Goal: Information Seeking & Learning: Learn about a topic

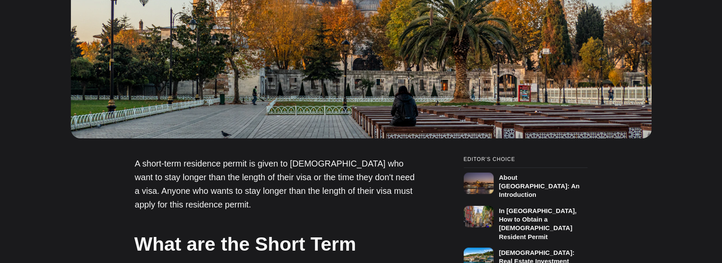
scroll to position [469, 0]
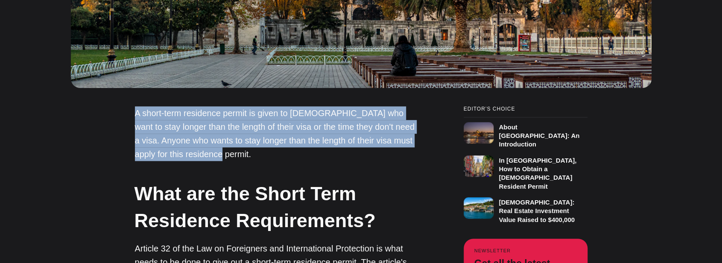
drag, startPoint x: 135, startPoint y: 112, endPoint x: 237, endPoint y: 152, distance: 110.0
click at [237, 152] on p "A short-term residence permit is given to [DEMOGRAPHIC_DATA] who want to stay l…" at bounding box center [278, 133] width 286 height 55
click at [228, 159] on div at bounding box center [228, 159] width 0 height 0
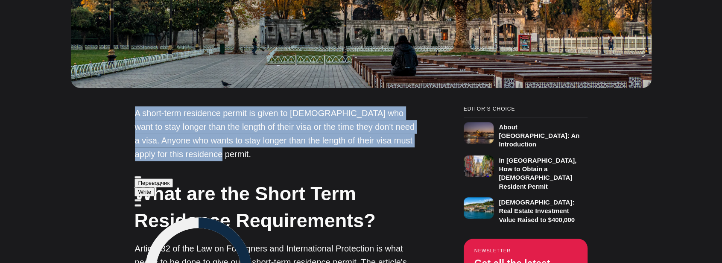
scroll to position [0, 0]
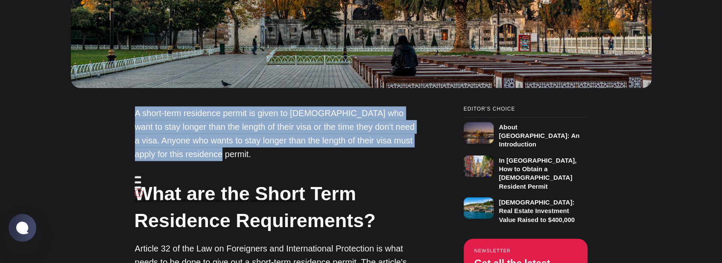
copy p "A short-term residence permit is given to [DEMOGRAPHIC_DATA] who want to stay l…"
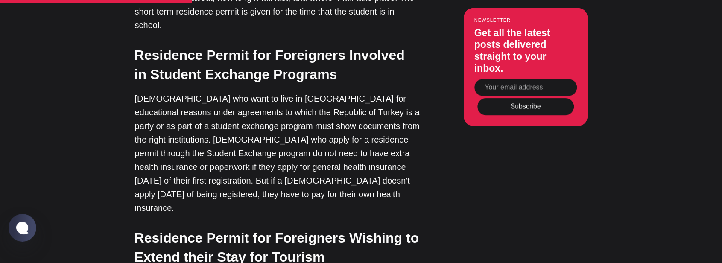
scroll to position [1707, 0]
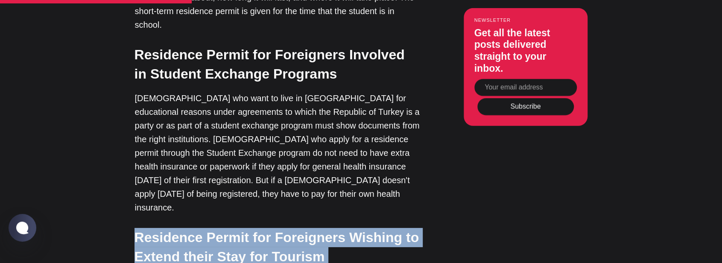
drag, startPoint x: 134, startPoint y: 135, endPoint x: 325, endPoint y: 232, distance: 214.5
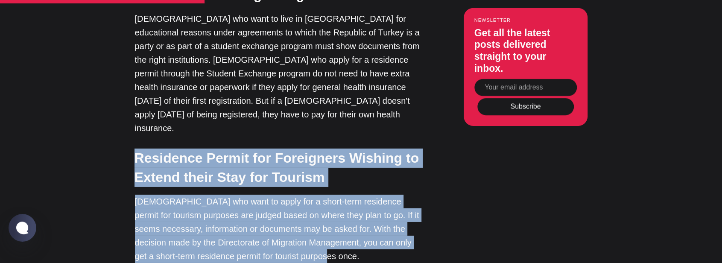
scroll to position [1792, 0]
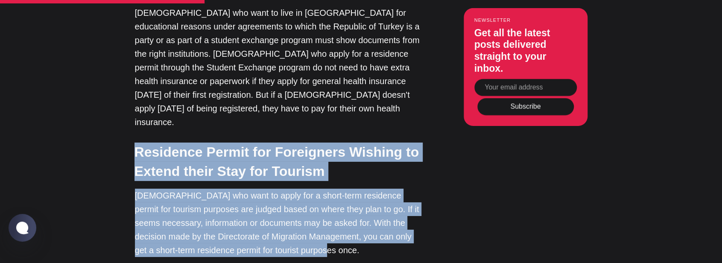
copy div "Residence Permit for Foreigners Wishing to Extend their Stay for Tourism [DEMOG…"
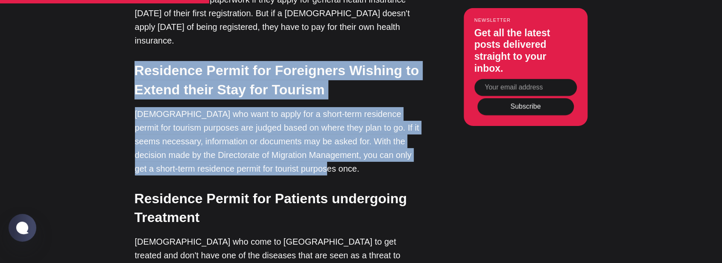
scroll to position [1878, 0]
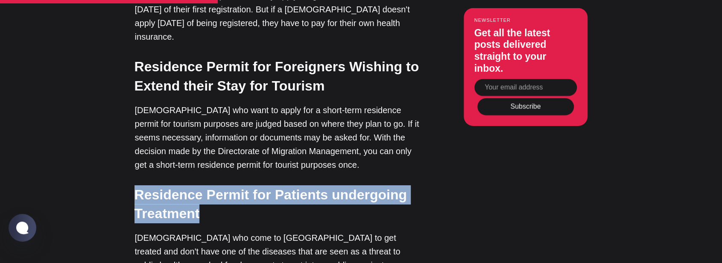
drag, startPoint x: 135, startPoint y: 94, endPoint x: 236, endPoint y: 114, distance: 103.4
click at [236, 185] on h3 "Residence Permit for Patients undergoing Treatment" at bounding box center [277, 204] width 286 height 38
copy h3 "Residence Permit for Patients undergoing Treatment"
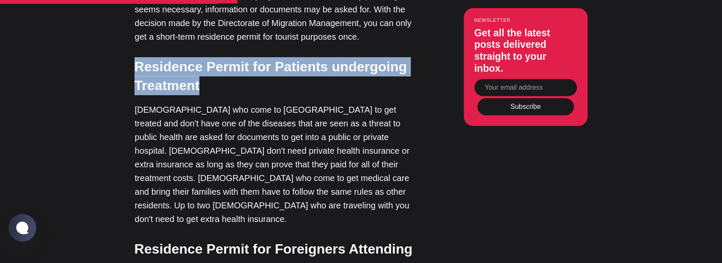
scroll to position [2048, 0]
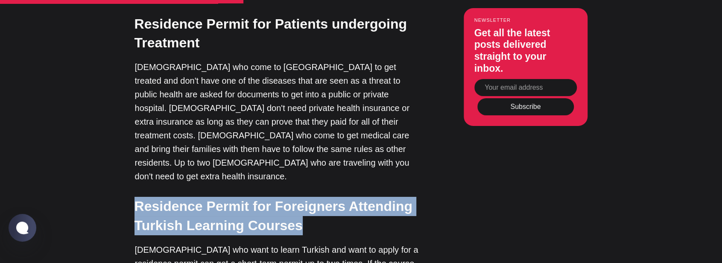
drag, startPoint x: 135, startPoint y: 94, endPoint x: 294, endPoint y: 108, distance: 160.3
click at [294, 197] on h3 "Residence Permit for Foreigners Attending Turkish Learning Courses" at bounding box center [277, 216] width 286 height 38
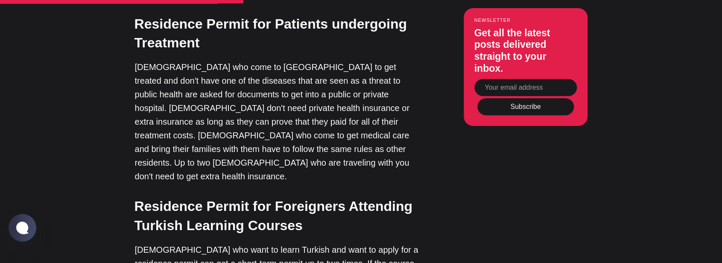
click at [294, 197] on h3 "Residence Permit for Foreigners Attending Turkish Learning Courses" at bounding box center [277, 216] width 286 height 38
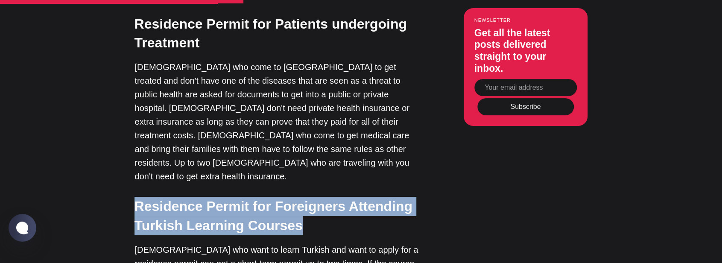
drag, startPoint x: 131, startPoint y: 93, endPoint x: 297, endPoint y: 116, distance: 166.7
copy h3 "Residence Permit for Foreigners Attending Turkish Learning Courses"
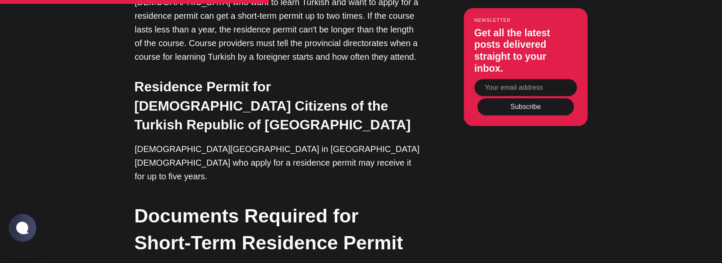
scroll to position [2304, 0]
